Goal: Check status: Check status

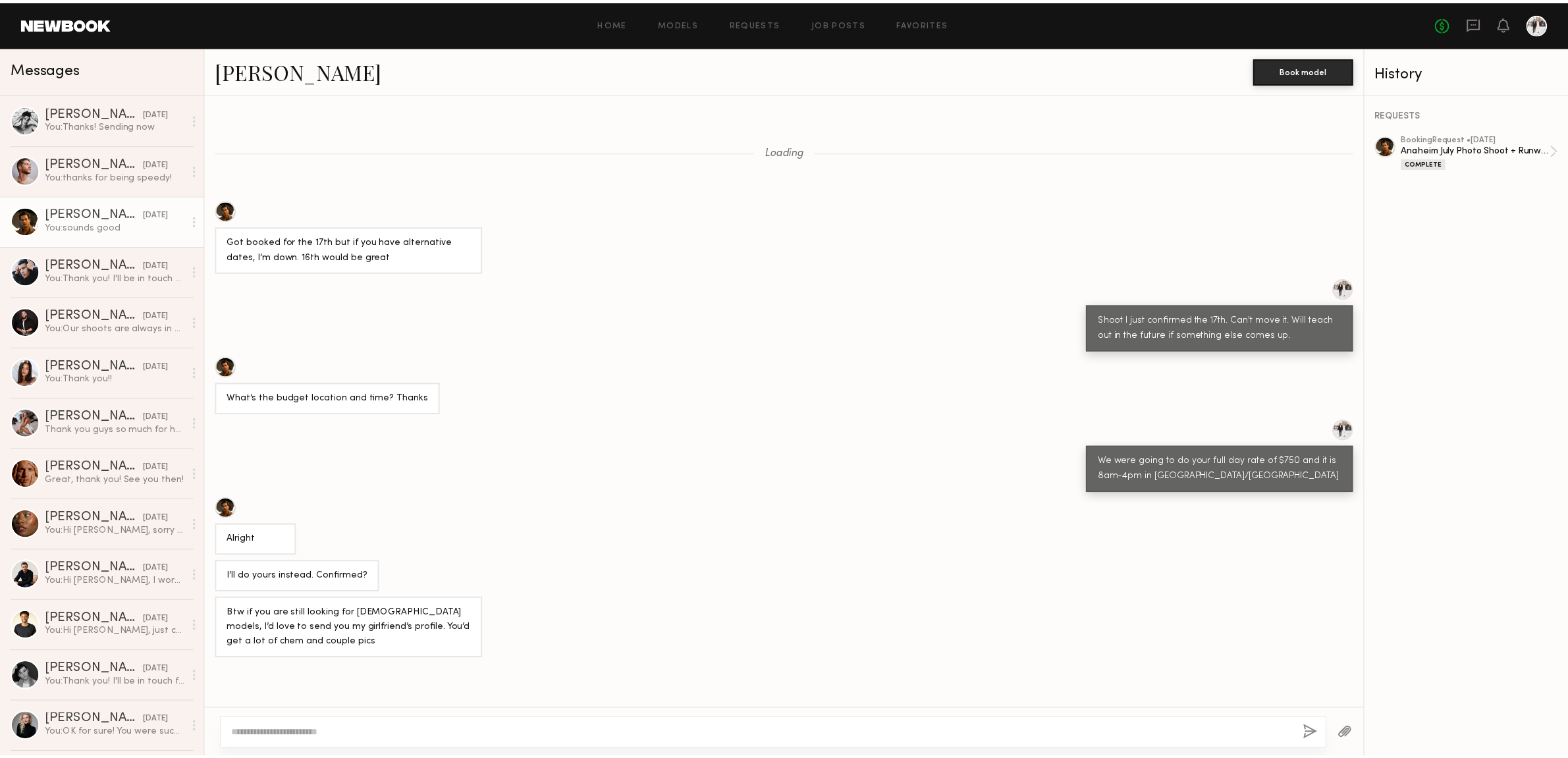
scroll to position [297, 0]
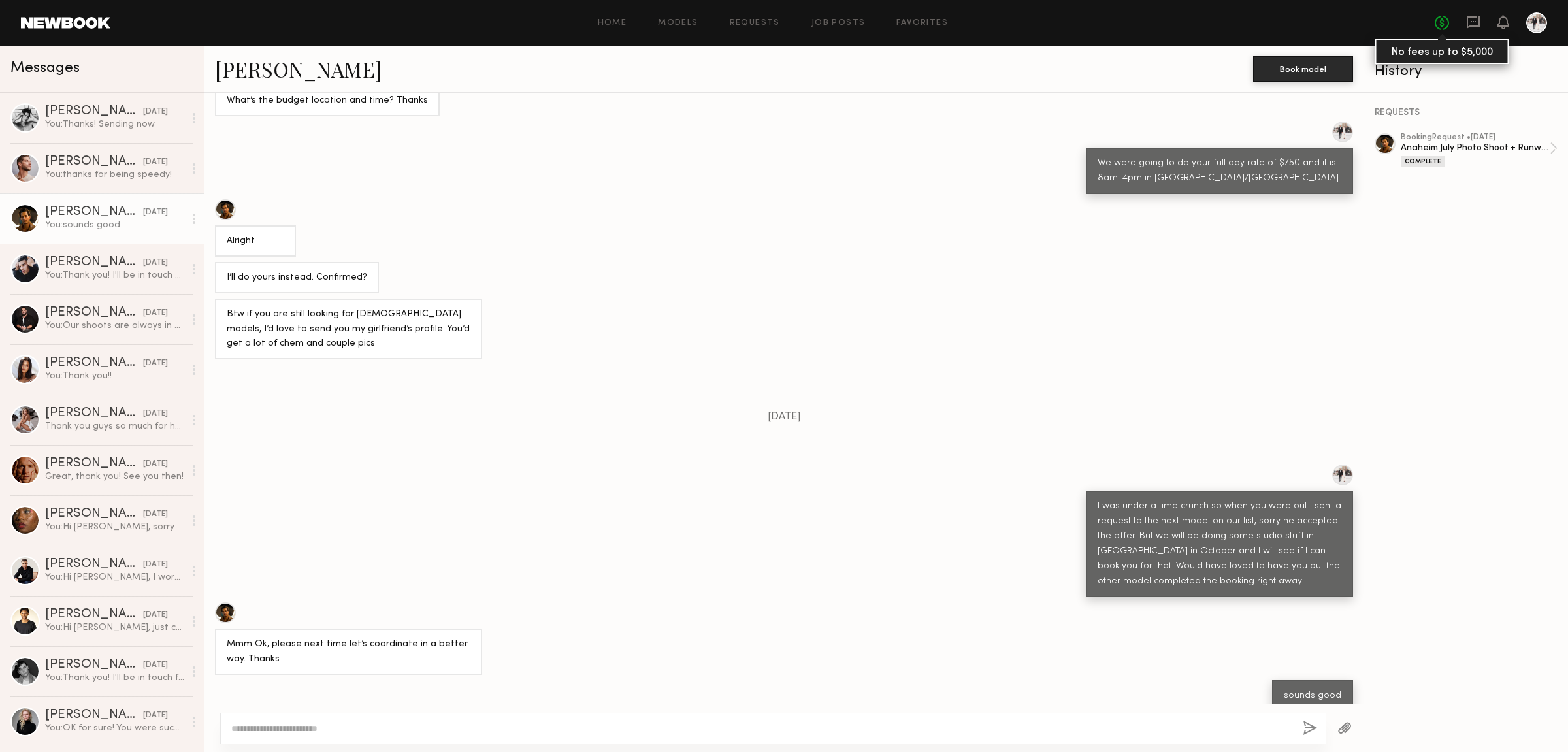
click at [1438, 24] on link "No fees up to $5,000" at bounding box center [1442, 22] width 14 height 14
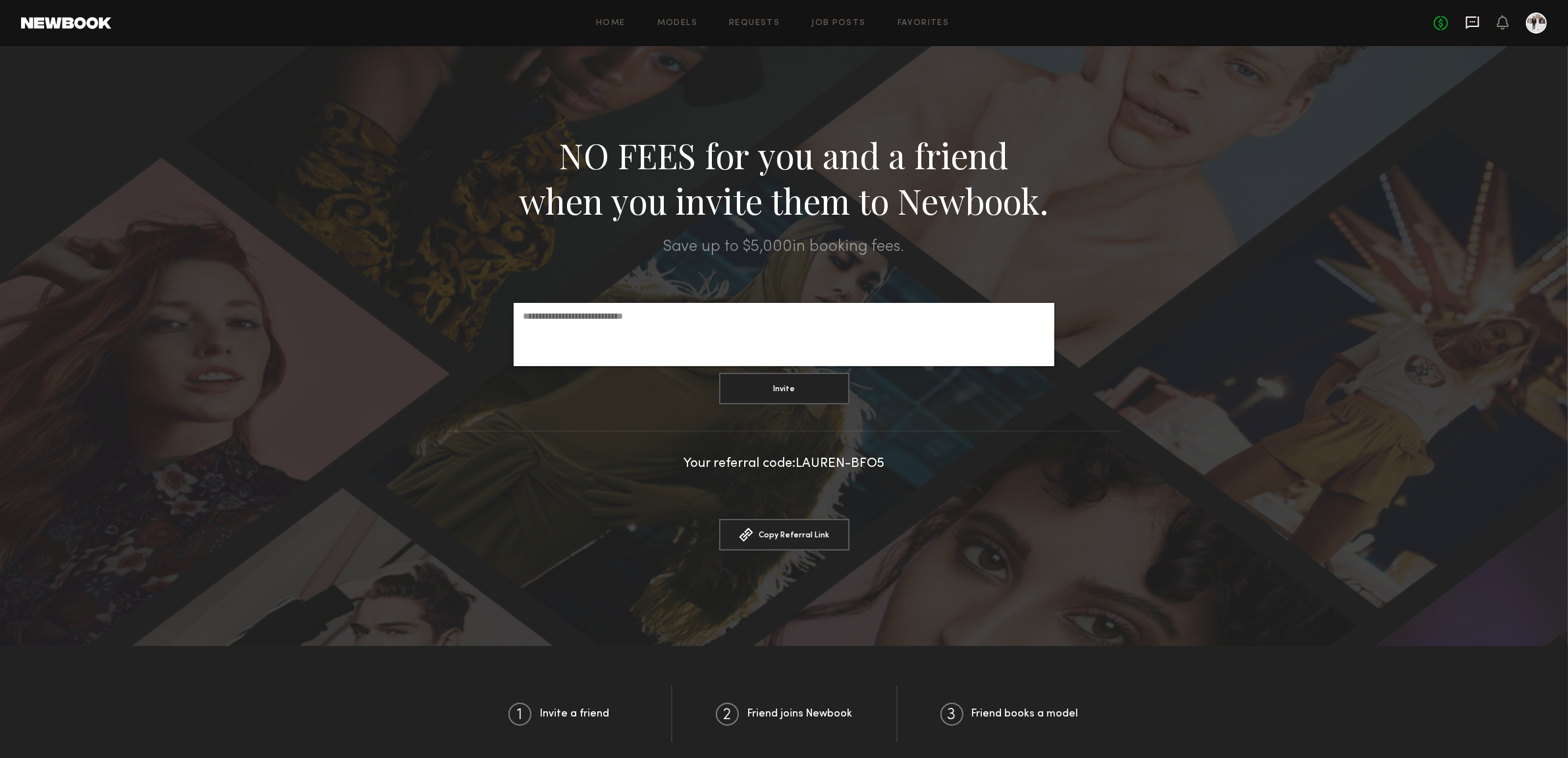
click at [1470, 16] on icon at bounding box center [1472, 23] width 13 height 13
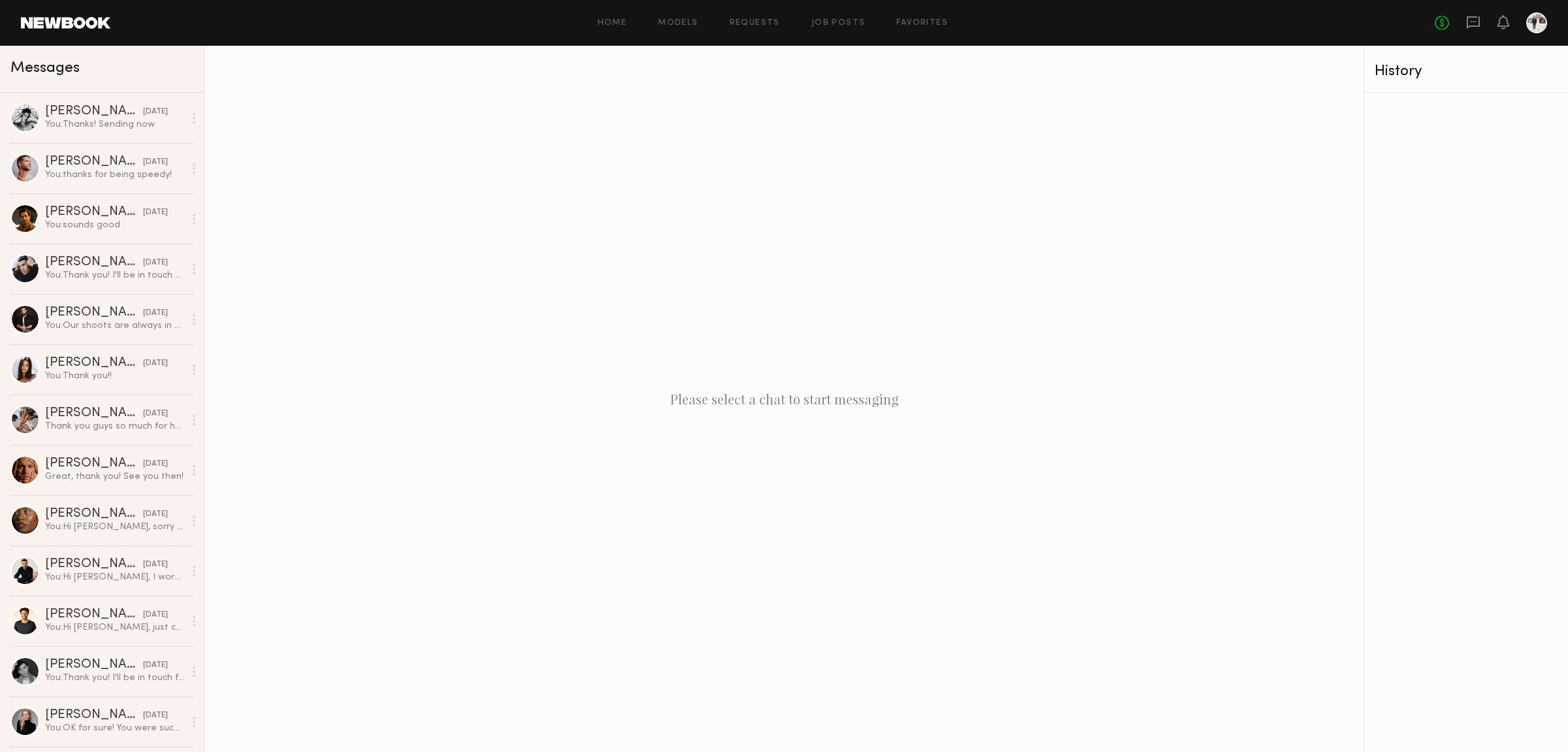
click at [1550, 28] on header "Home Models Requests Job Posts Favorites Sign Out No fees up to $5,000" at bounding box center [784, 22] width 1568 height 46
click at [1531, 22] on div at bounding box center [1537, 23] width 21 height 21
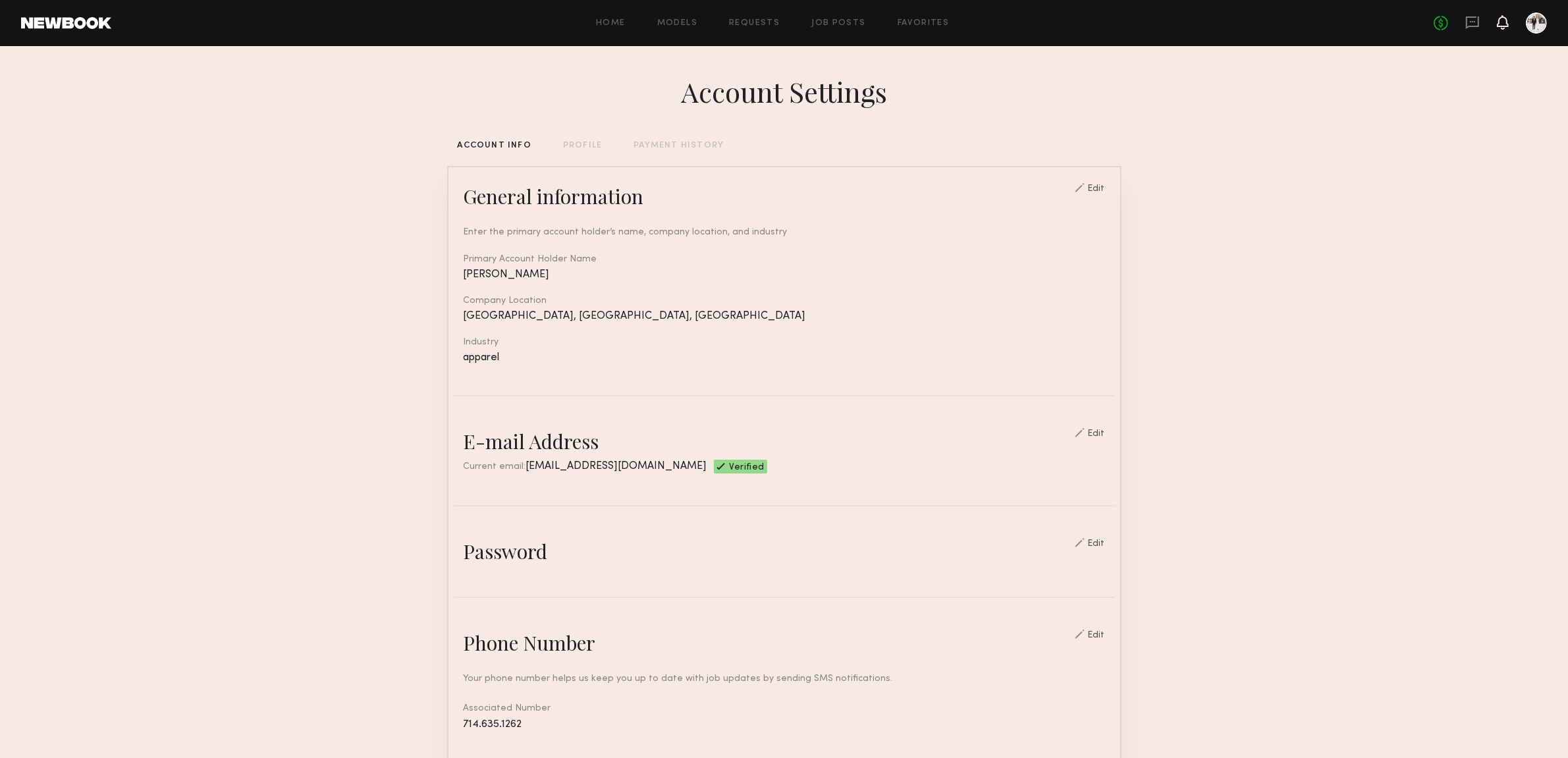
click at [1497, 24] on icon at bounding box center [1502, 21] width 11 height 9
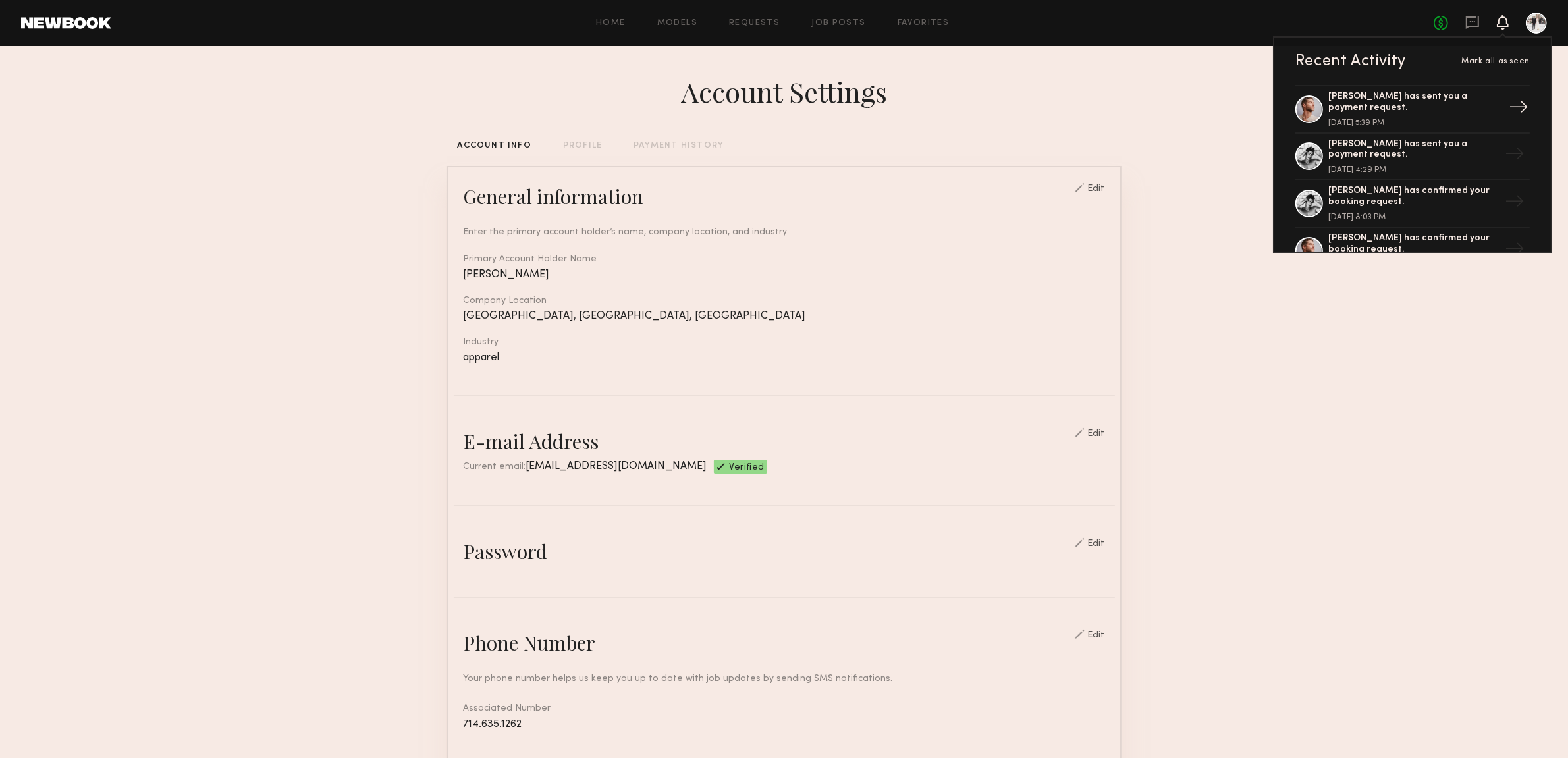
click at [1386, 106] on div "[PERSON_NAME] has sent you a payment request." at bounding box center [1414, 103] width 171 height 23
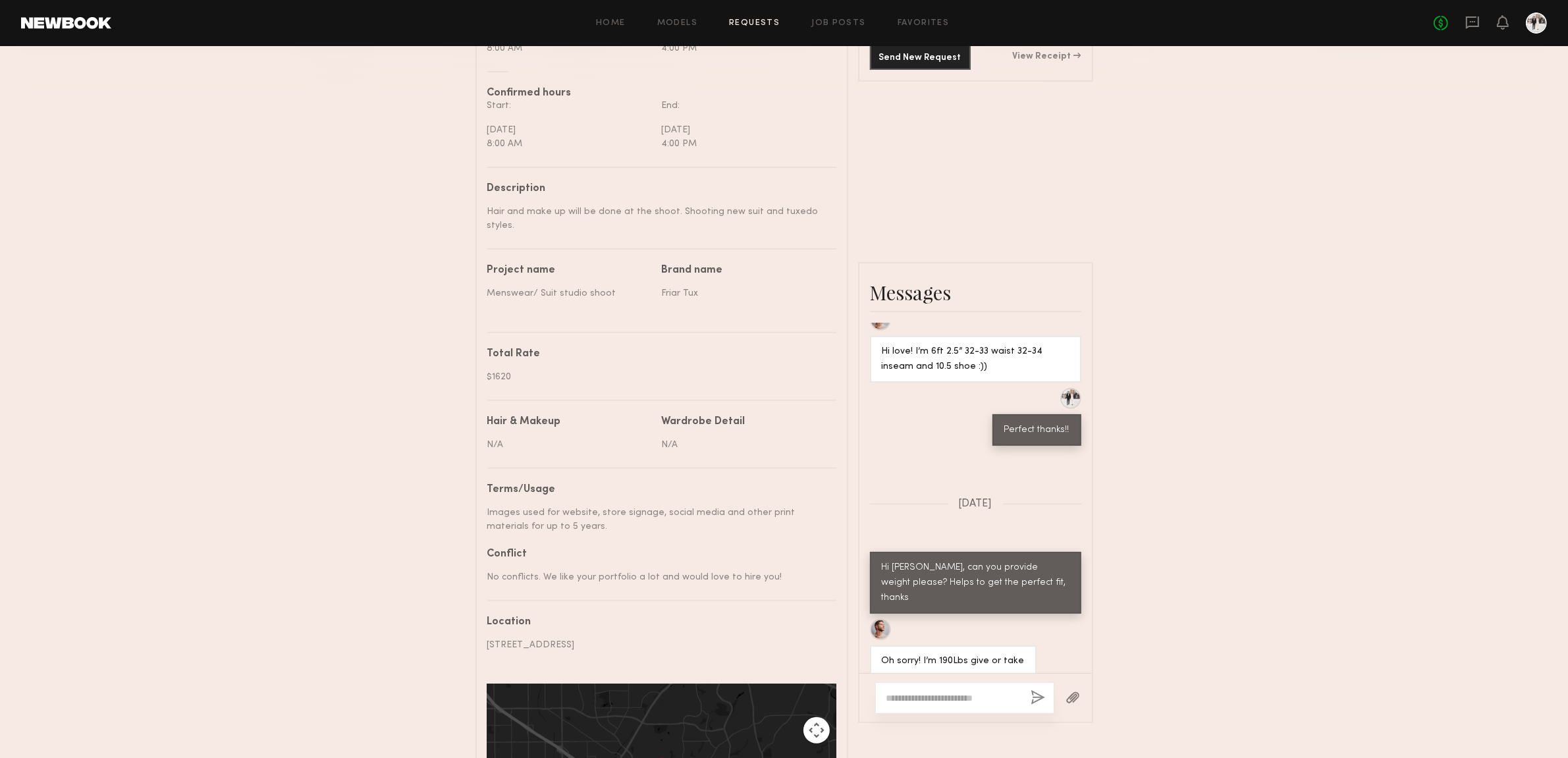
scroll to position [515, 0]
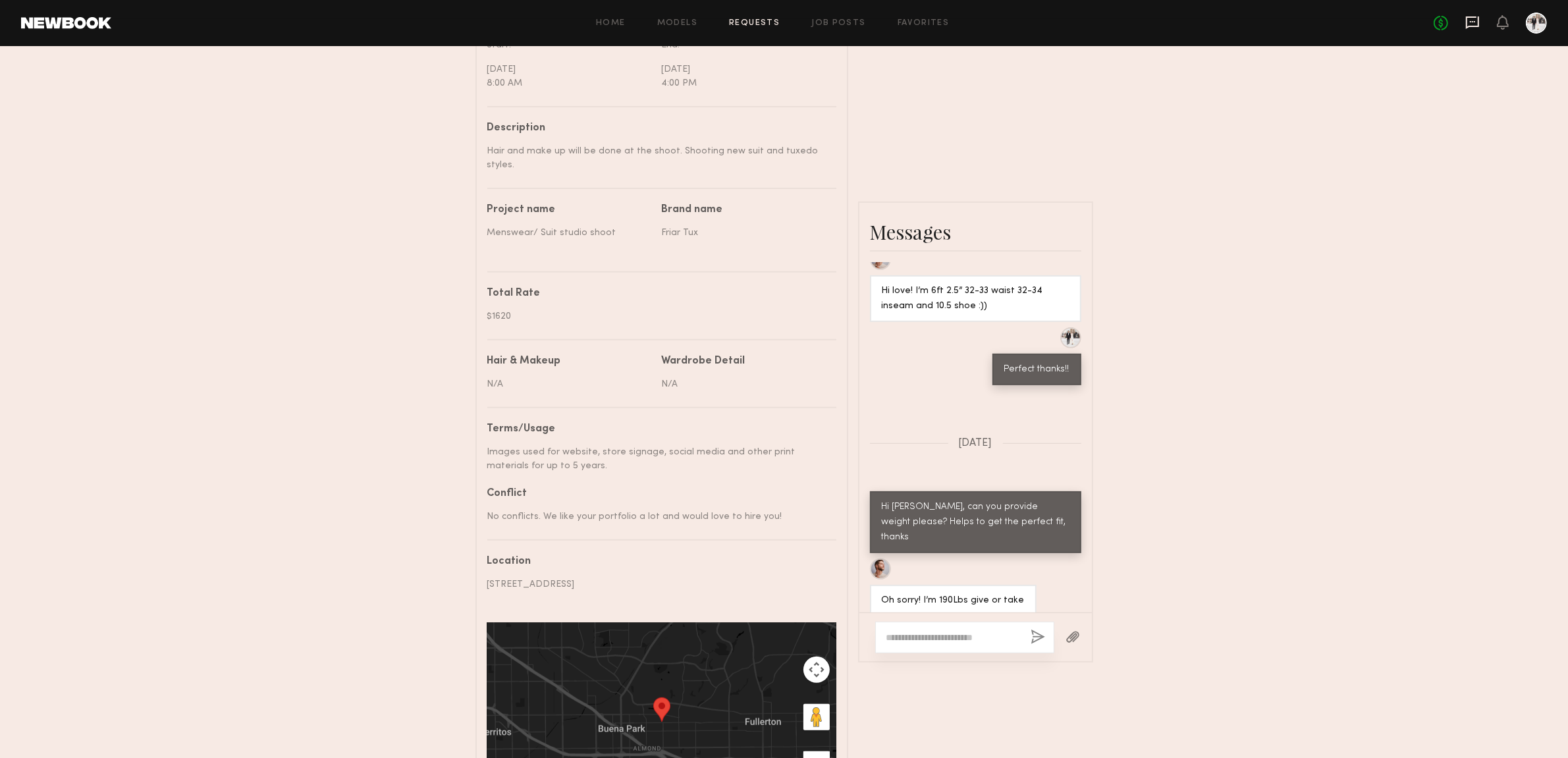
click at [1476, 16] on icon at bounding box center [1472, 23] width 13 height 13
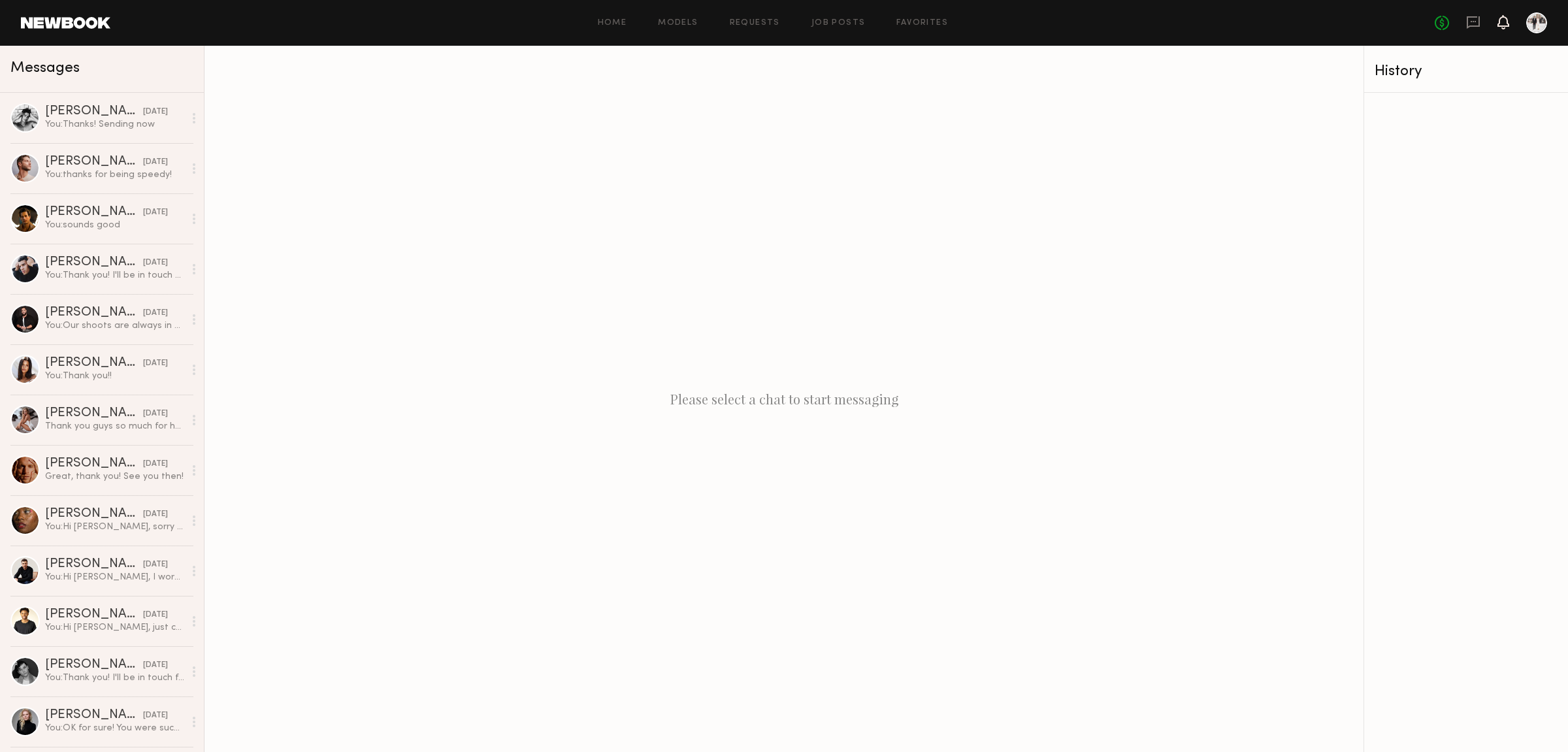
click at [1500, 26] on icon at bounding box center [1503, 21] width 11 height 9
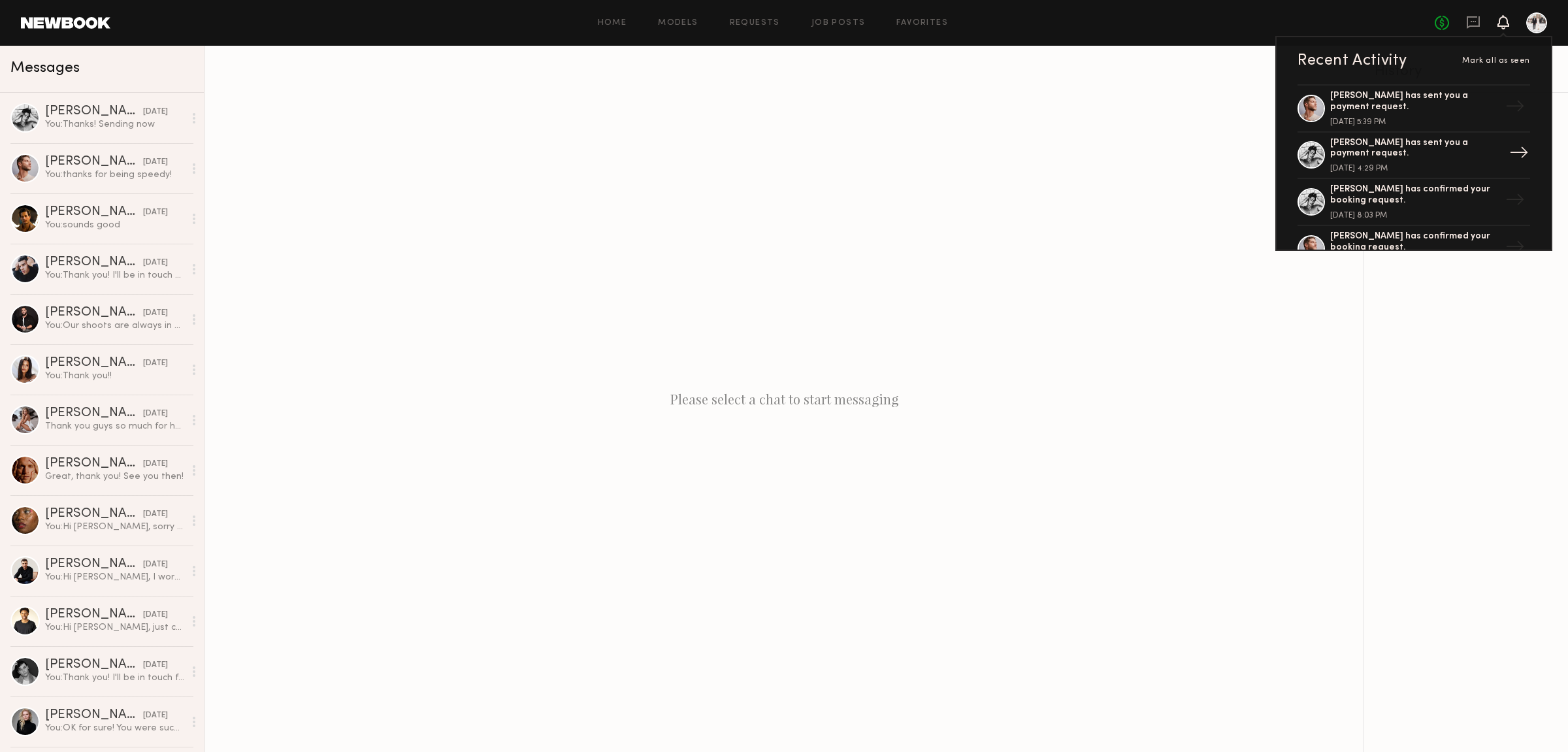
click at [1391, 147] on div "[PERSON_NAME] has sent you a payment request." at bounding box center [1415, 149] width 170 height 22
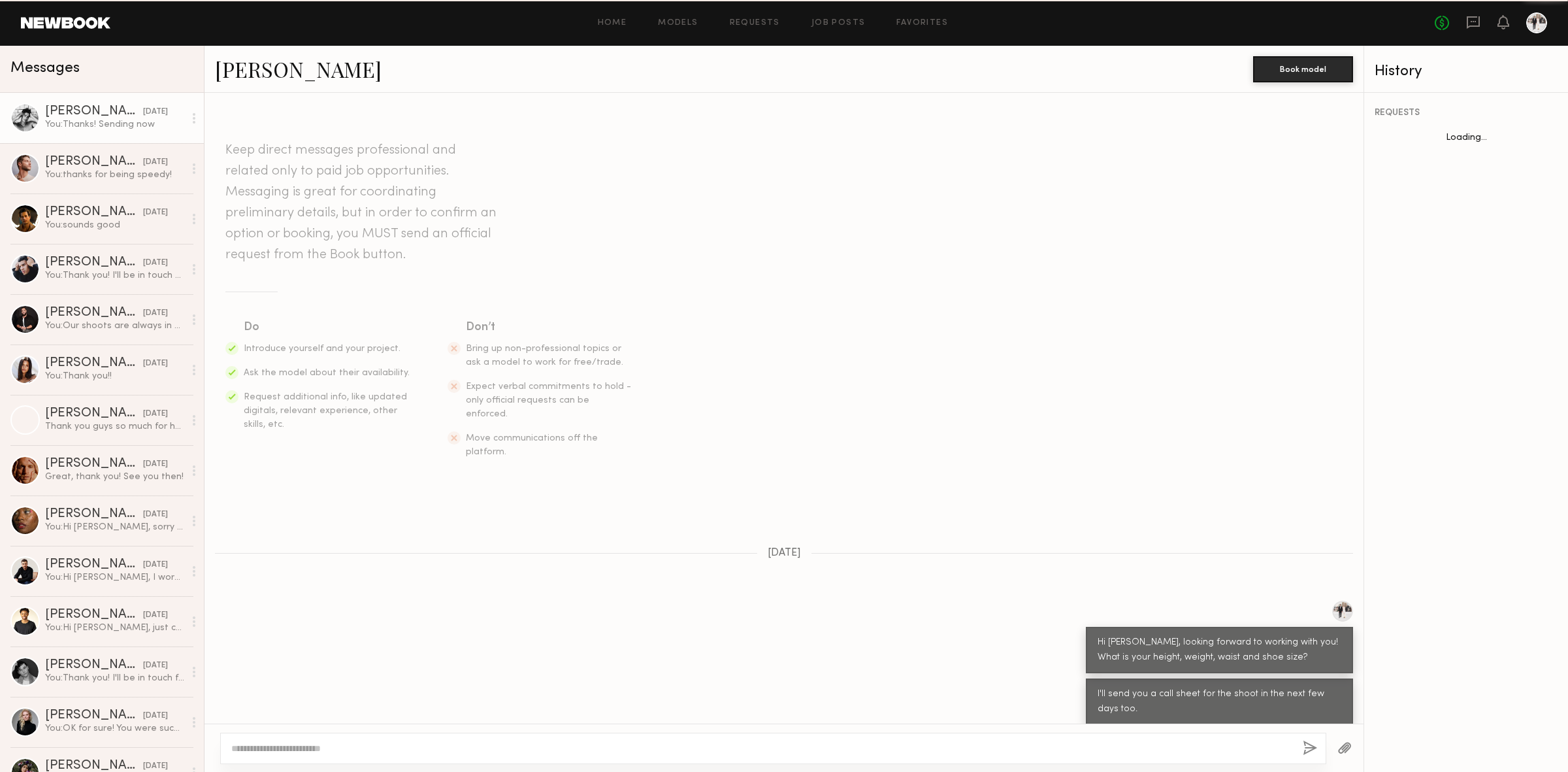
scroll to position [794, 0]
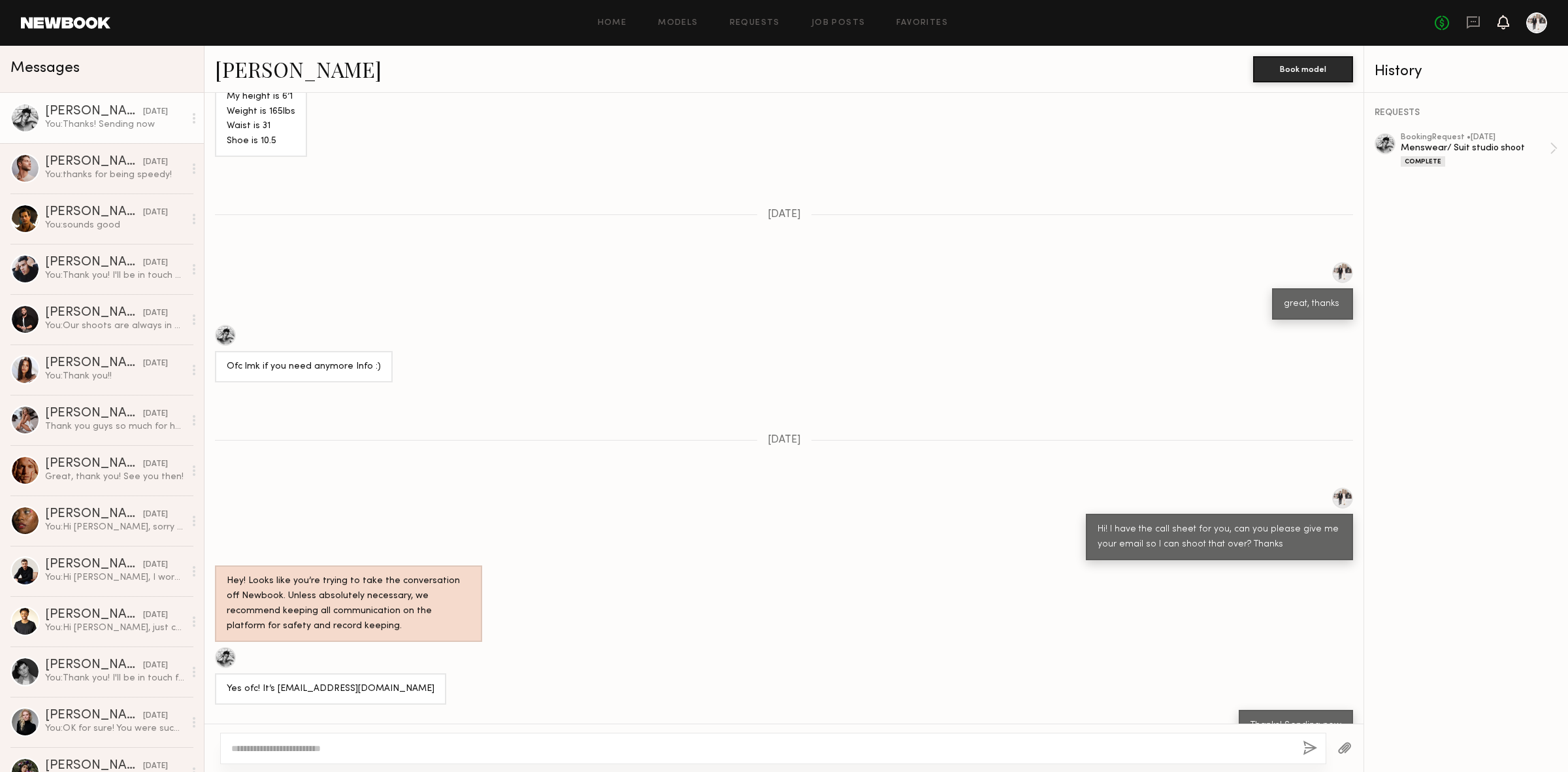
click at [1499, 22] on icon at bounding box center [1503, 22] width 12 height 14
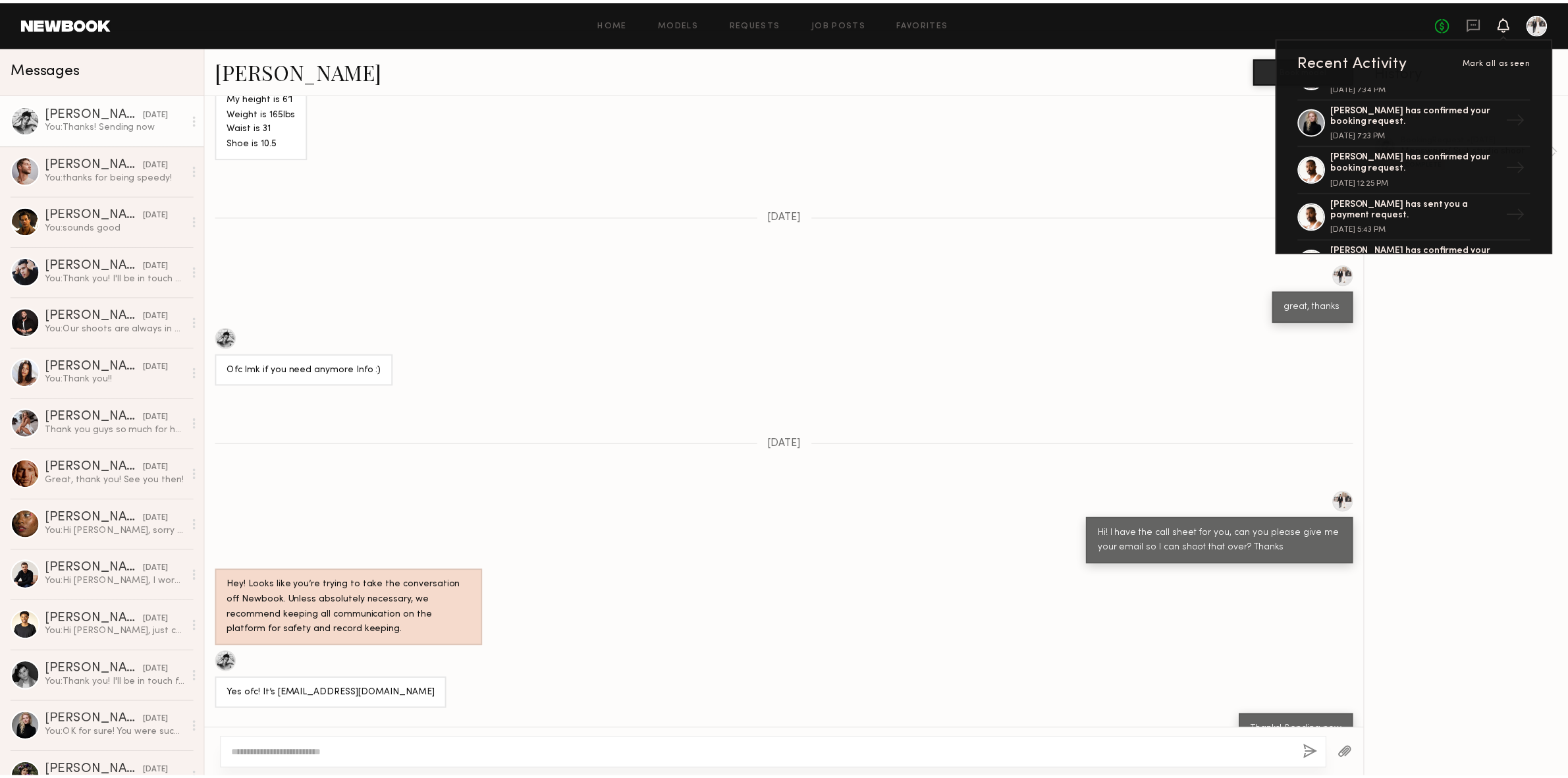
scroll to position [1557, 0]
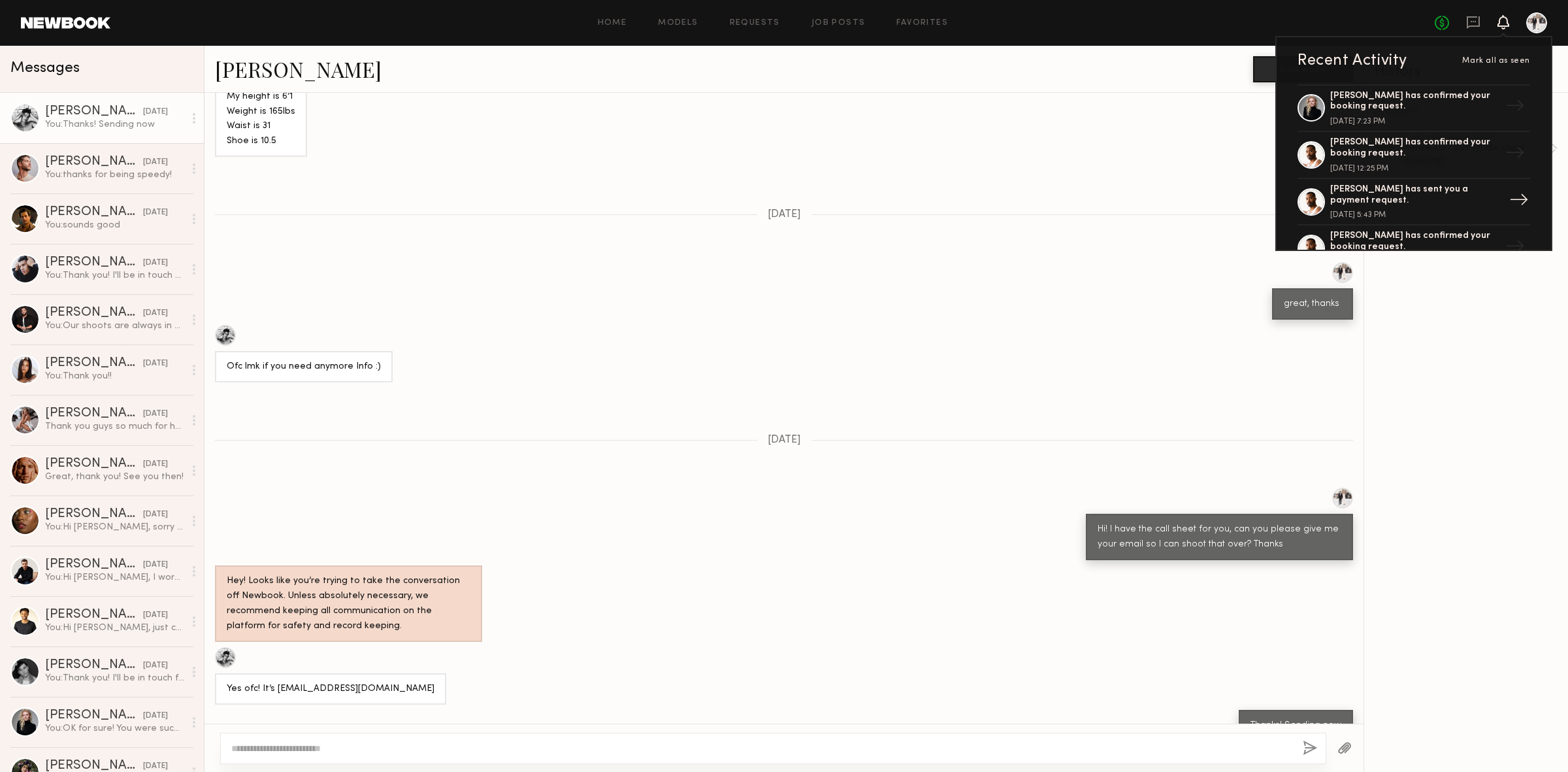
click at [1443, 205] on div "[PERSON_NAME] has sent you a payment request. [DATE] 5:43 PM" at bounding box center [1415, 202] width 170 height 35
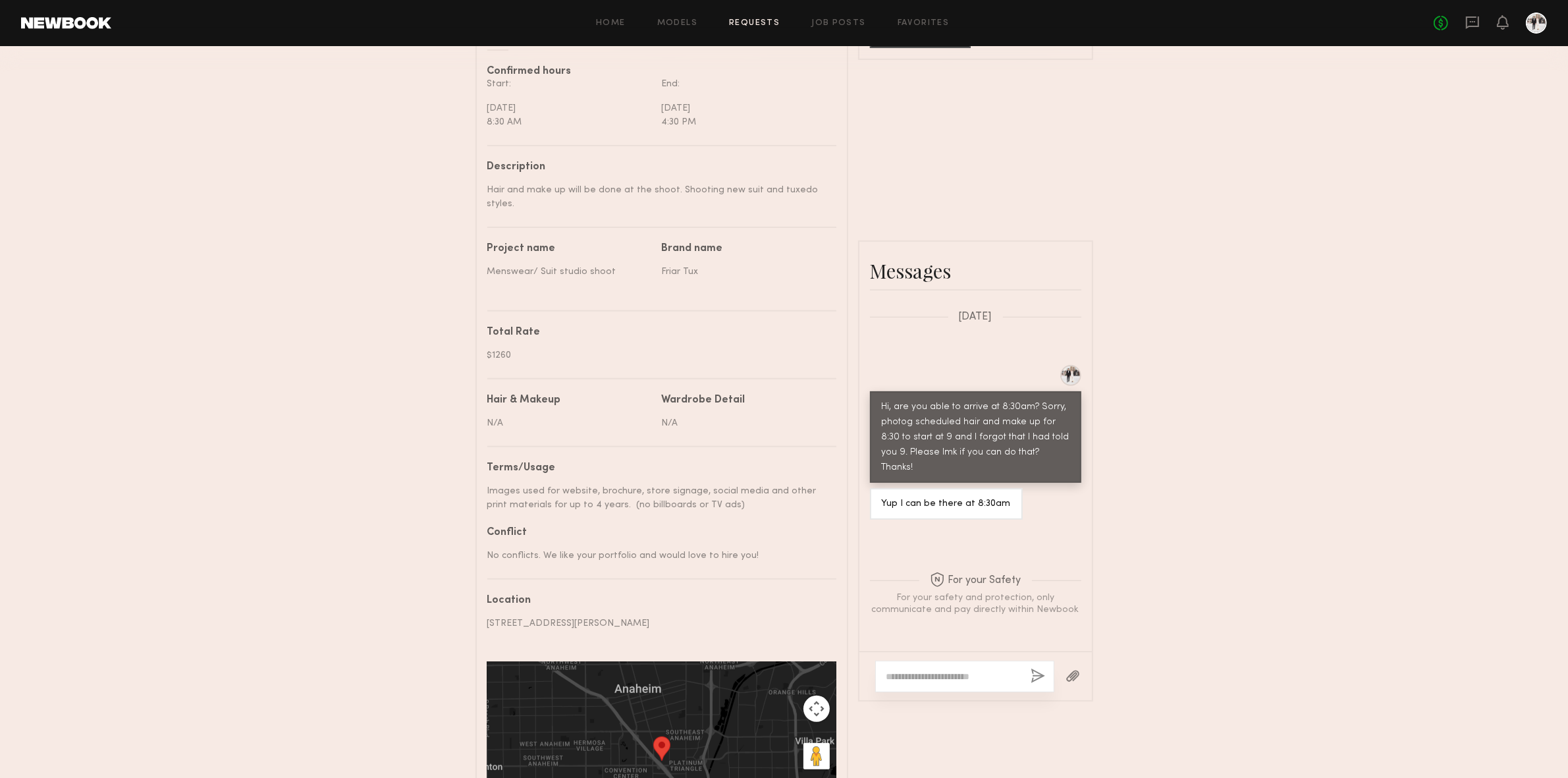
scroll to position [487, 0]
